Goal: Find specific page/section: Find specific page/section

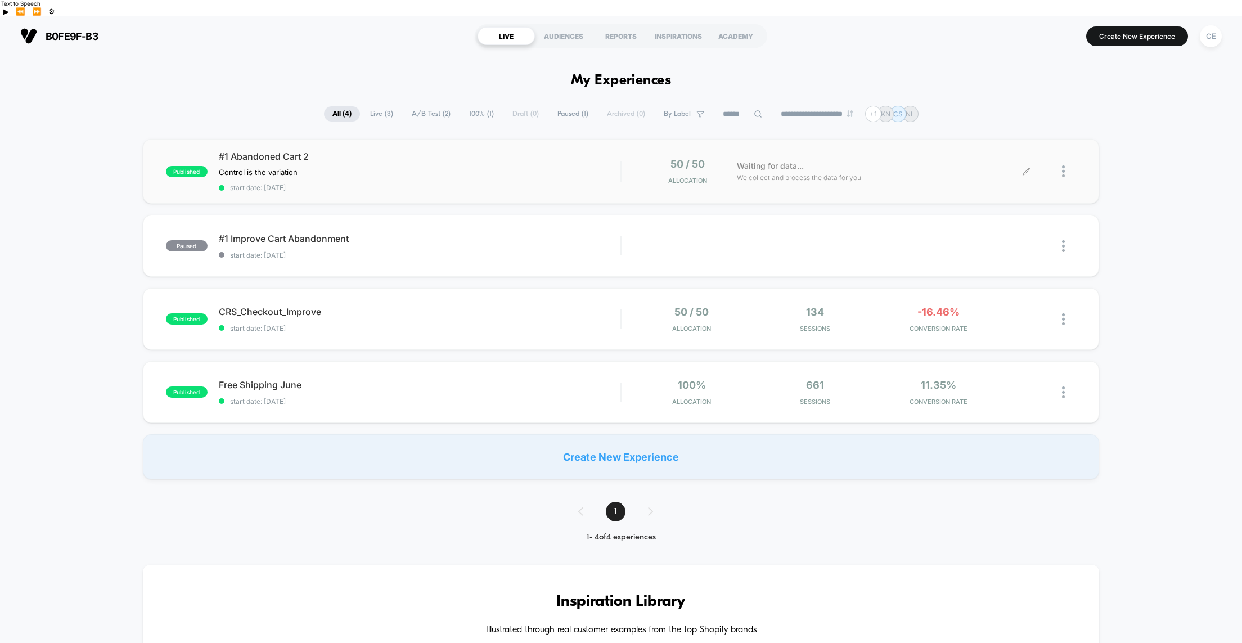
click at [741, 172] on span "We collect and process the data for you" at bounding box center [799, 177] width 124 height 11
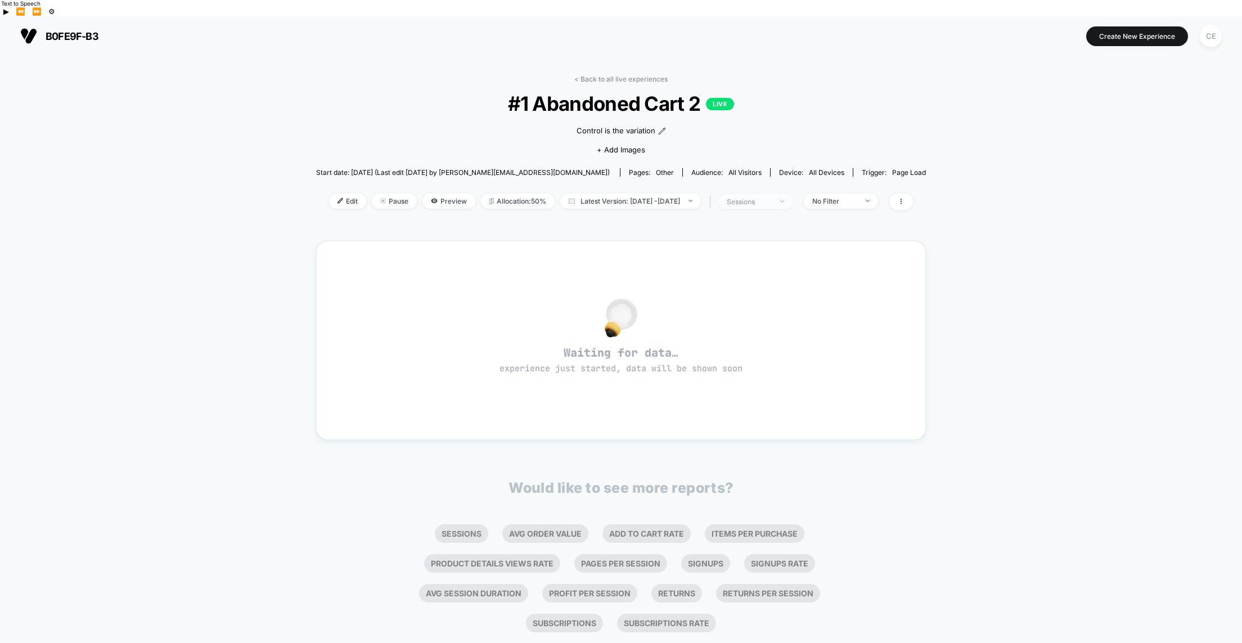
click at [787, 194] on span "sessions" at bounding box center [755, 201] width 74 height 15
click at [772, 197] on div "sessions" at bounding box center [749, 201] width 45 height 8
click at [879, 75] on div "< Back to all live experiences #1 Abandoned Cart 2 LIVE Control is the variatio…" at bounding box center [621, 149] width 610 height 149
